Goal: Contribute content: Contribute content

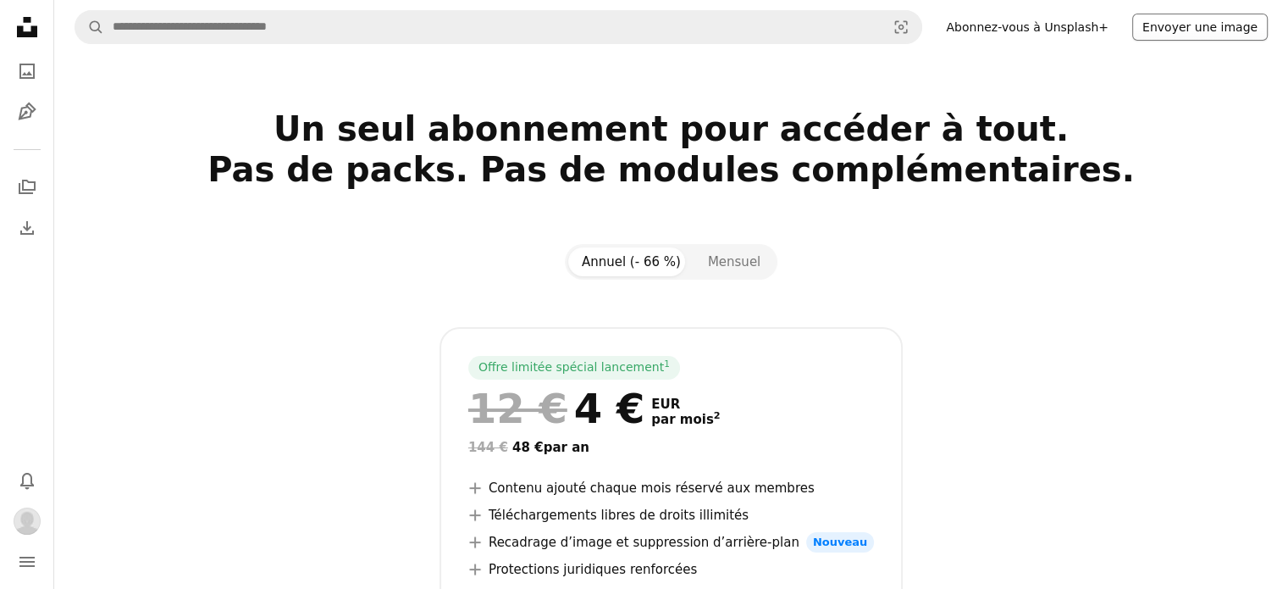
click at [1200, 28] on button "Envoyer une image" at bounding box center [1199, 27] width 135 height 27
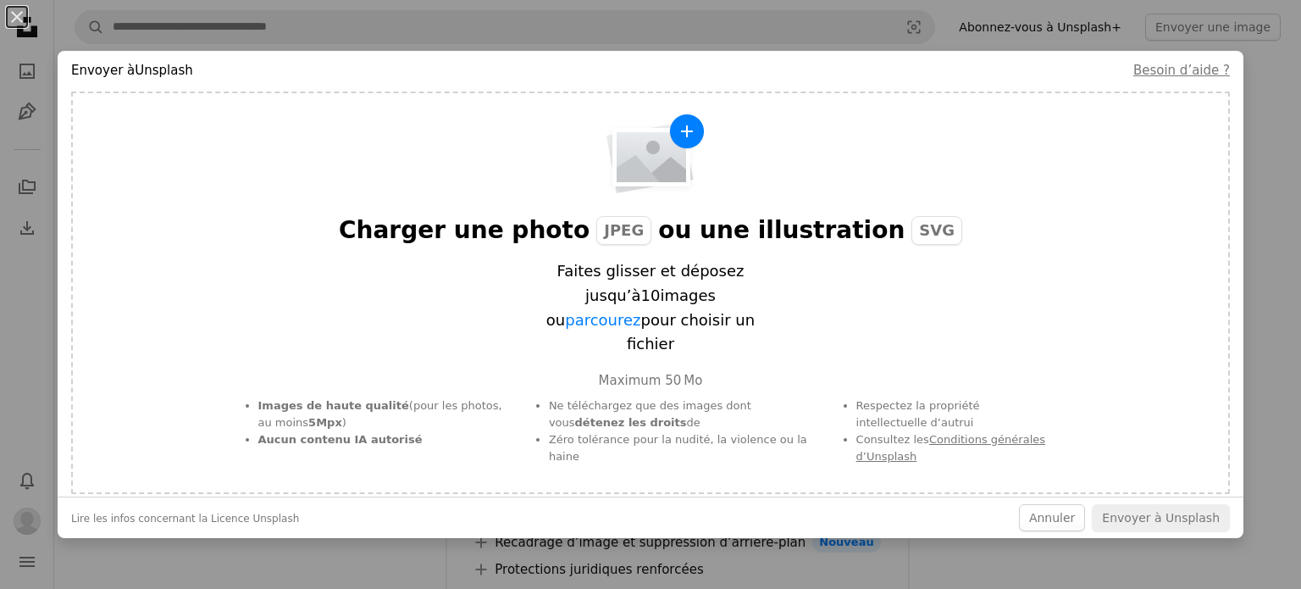
click at [150, 255] on div "Charger une photo JPEG ou une illustration SVG Faites glisser et déposez jusqu’…" at bounding box center [650, 292] width 1159 height 402
click at [1037, 507] on button "Annuler" at bounding box center [1052, 517] width 66 height 27
